Goal: Find contact information: Find contact information

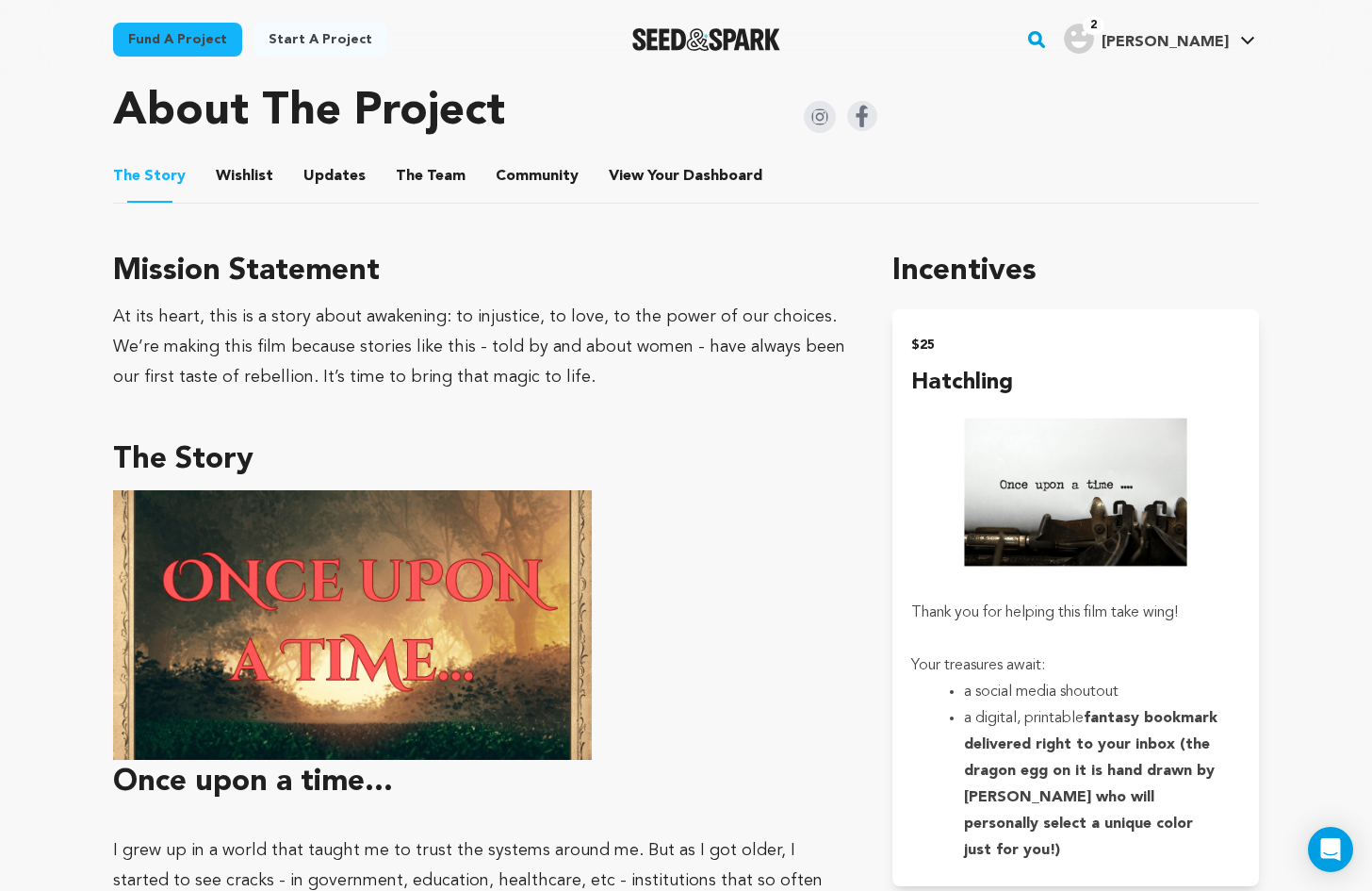
scroll to position [566, 0]
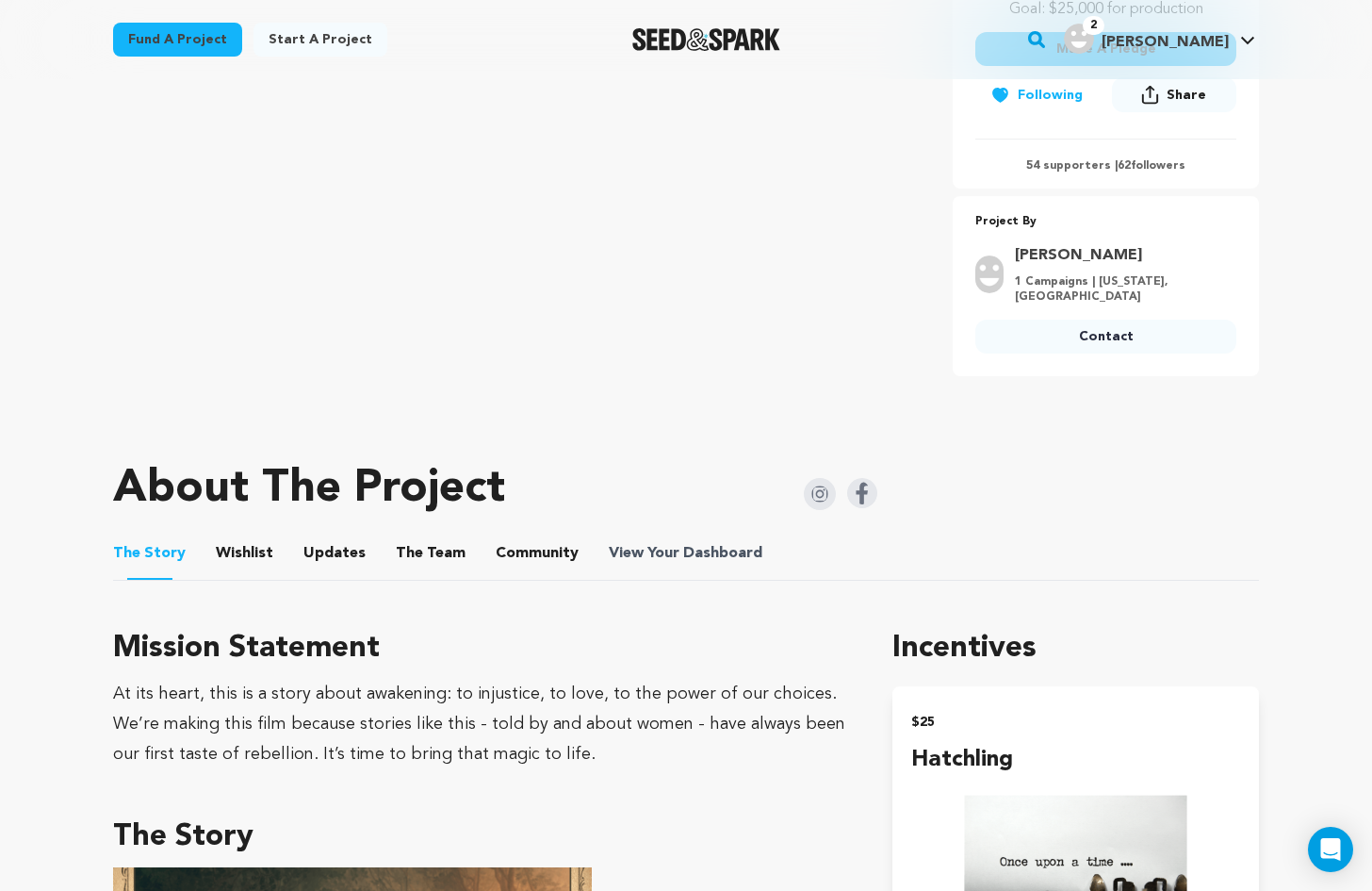
click at [662, 545] on span "View Your Dashboard" at bounding box center [687, 553] width 158 height 22
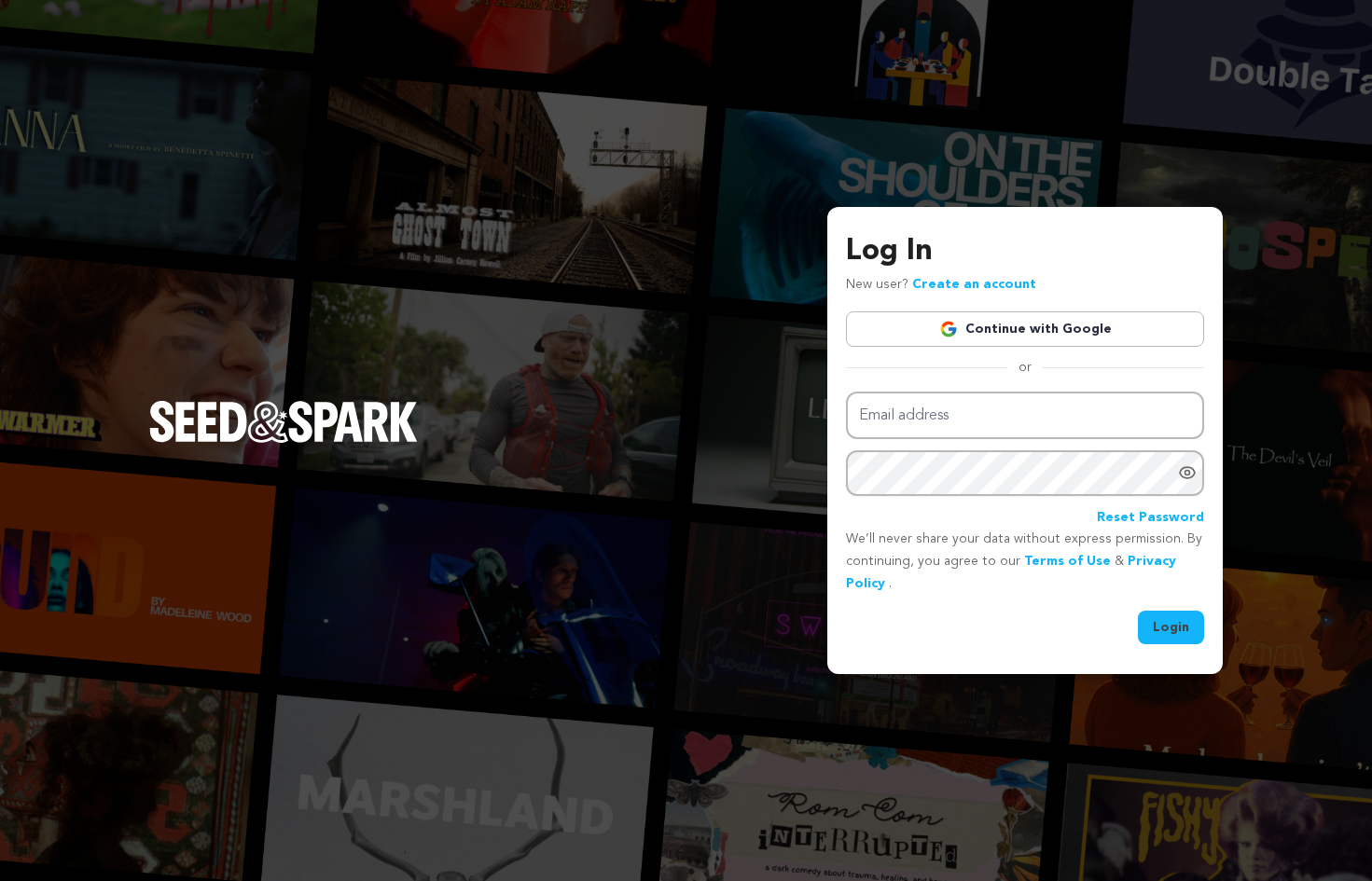
click at [1083, 320] on link "Continue with Google" at bounding box center [1025, 328] width 358 height 35
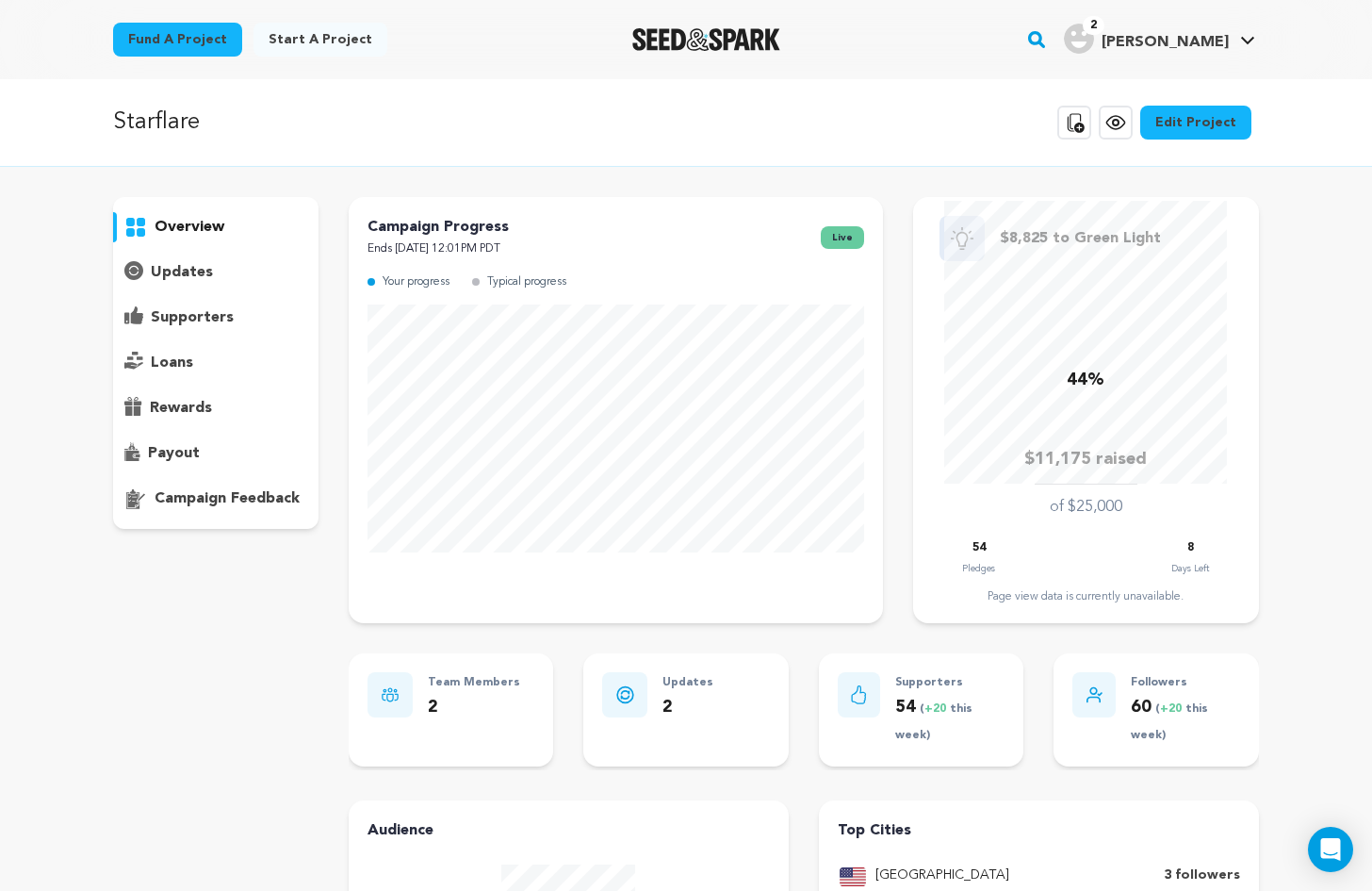
click at [161, 316] on p "supporters" at bounding box center [193, 317] width 83 height 22
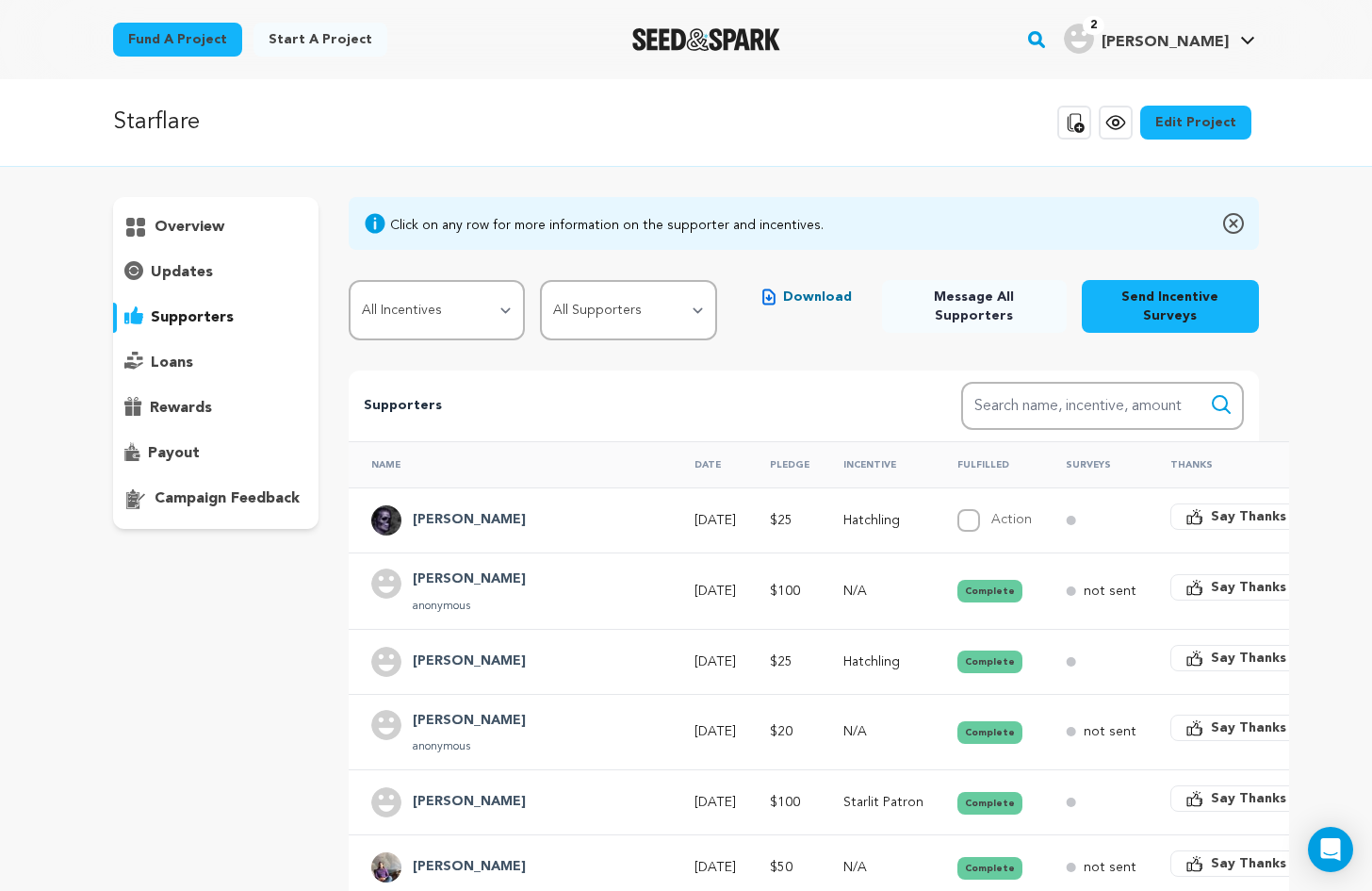
click at [477, 509] on h4 "[PERSON_NAME]" at bounding box center [469, 520] width 113 height 22
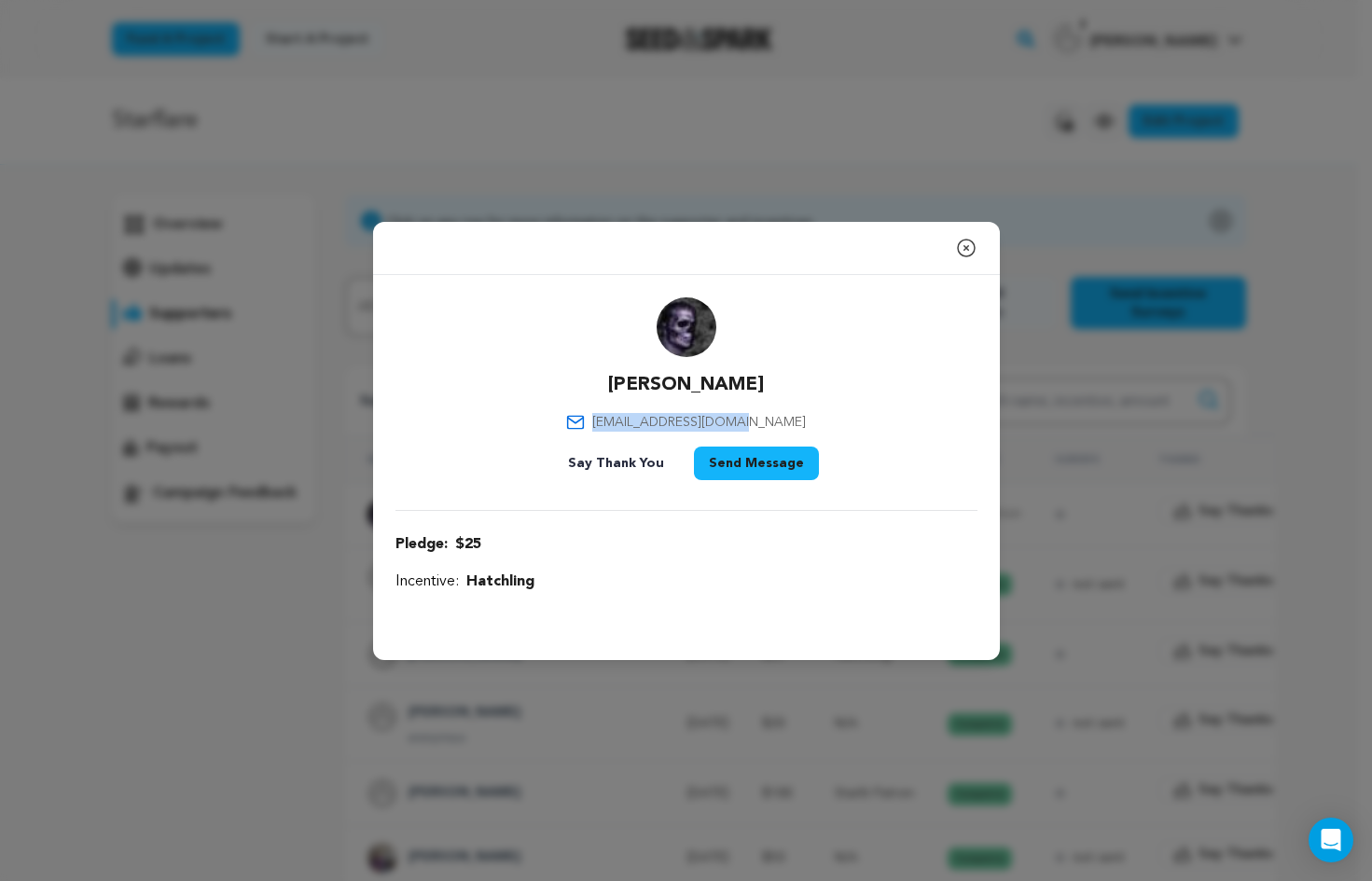
drag, startPoint x: 778, startPoint y: 421, endPoint x: 629, endPoint y: 424, distance: 149.0
click at [629, 424] on div "Gawarecki Tony ajgawarecki@gmail.com Say Thank You Send Message" at bounding box center [686, 392] width 582 height 191
copy span "ajgawarecki@gmail.com"
click at [963, 249] on icon "button" at bounding box center [966, 248] width 17 height 17
